Goal: Use online tool/utility: Utilize a website feature to perform a specific function

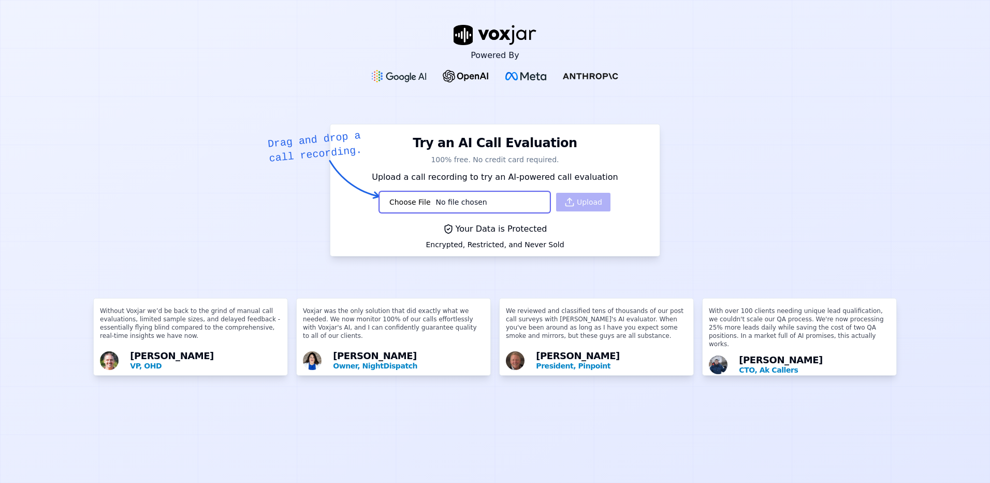
type input "C:\fakepath\119454265.wav"
click at [573, 202] on button "Upload" at bounding box center [583, 202] width 54 height 19
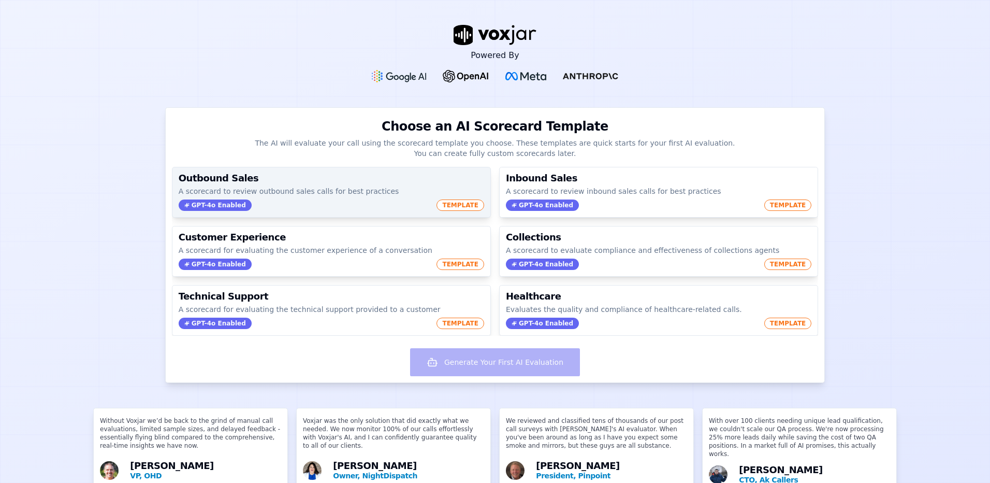
click at [326, 191] on p "A scorecard to review outbound sales calls for best practices" at bounding box center [332, 191] width 306 height 10
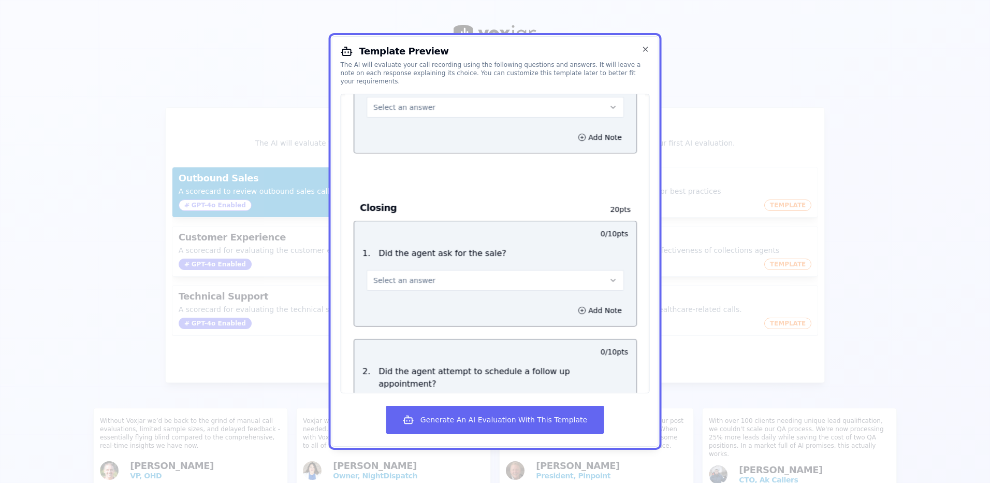
scroll to position [1060, 0]
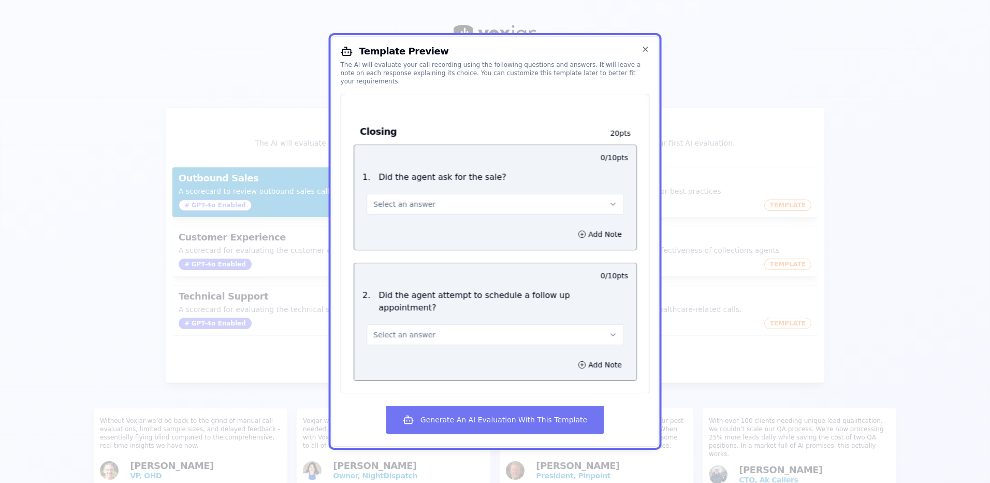
click at [496, 418] on button "Generate An AI Evaluation With This Template" at bounding box center [495, 420] width 218 height 28
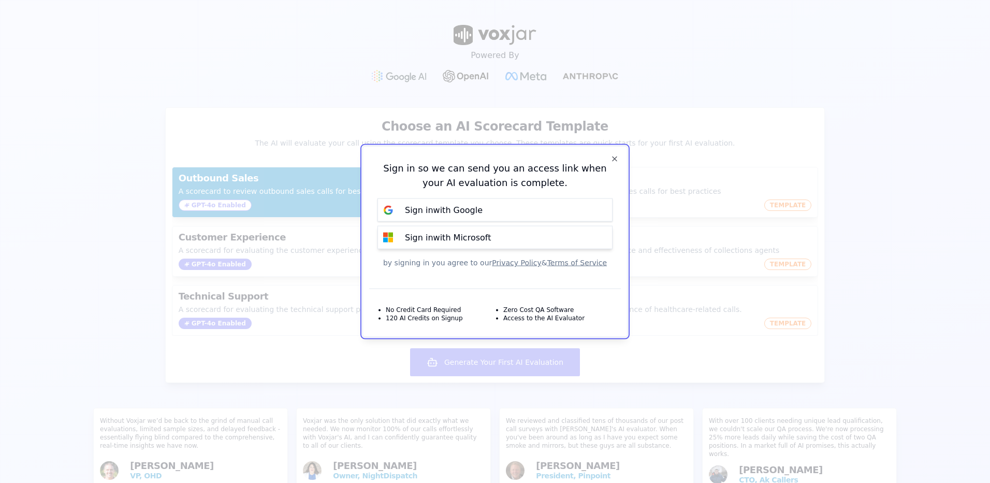
click at [504, 236] on button "Sign in with Microsoft" at bounding box center [495, 237] width 235 height 23
click at [465, 215] on p "Sign in with Google" at bounding box center [444, 210] width 78 height 12
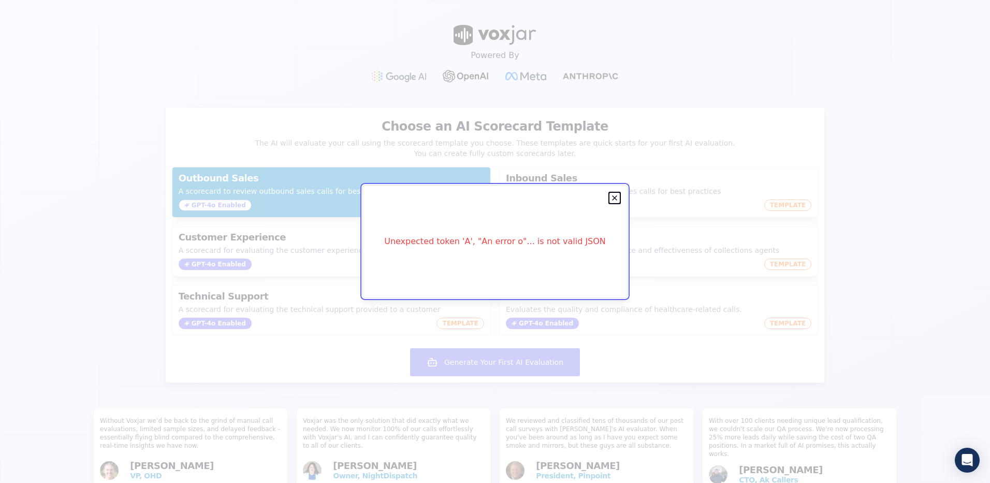
click at [612, 198] on icon "button" at bounding box center [615, 198] width 8 height 8
